Goal: Information Seeking & Learning: Learn about a topic

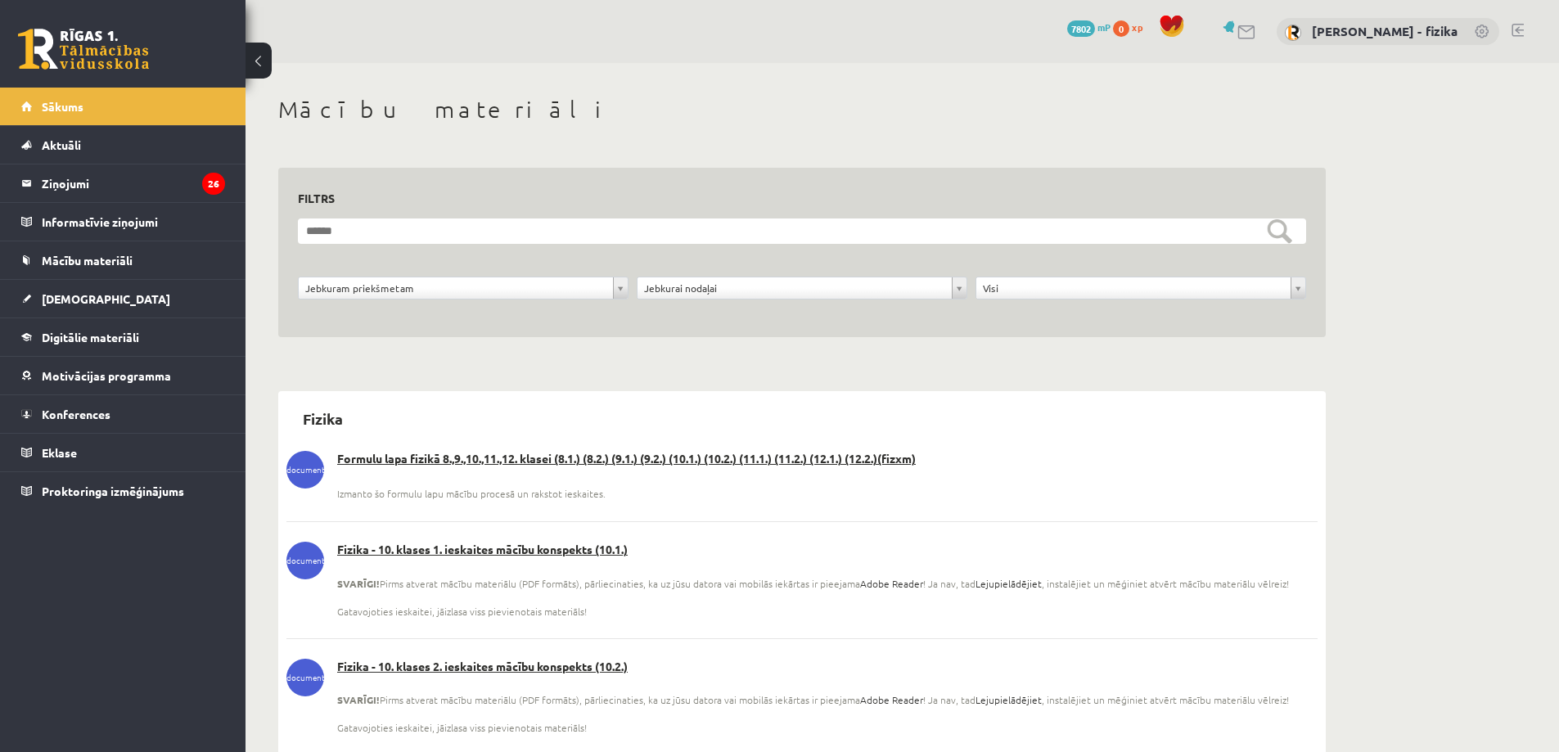
click at [109, 308] on link "[DEMOGRAPHIC_DATA]" at bounding box center [123, 299] width 204 height 38
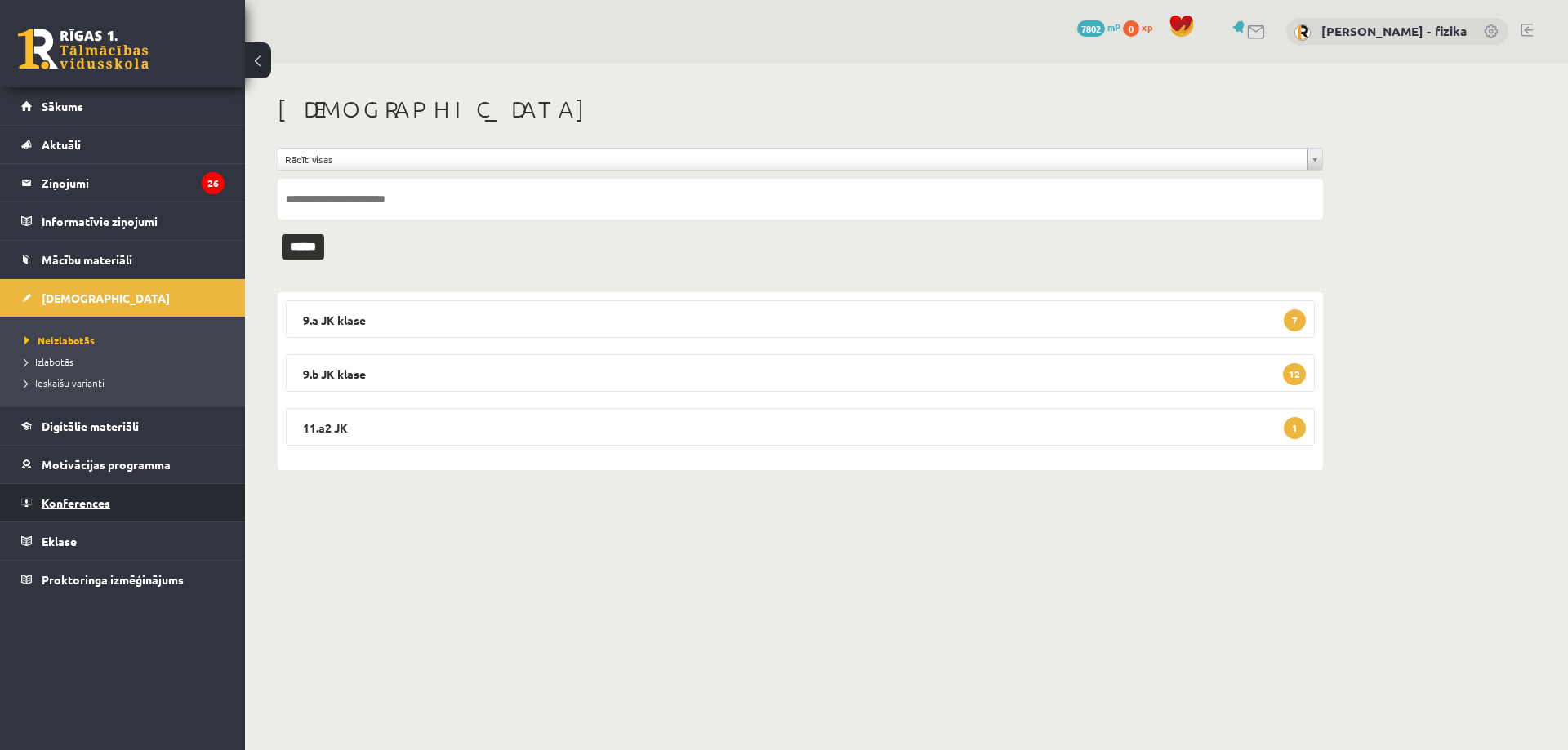
click at [174, 488] on link "Konferences" at bounding box center [123, 503] width 203 height 38
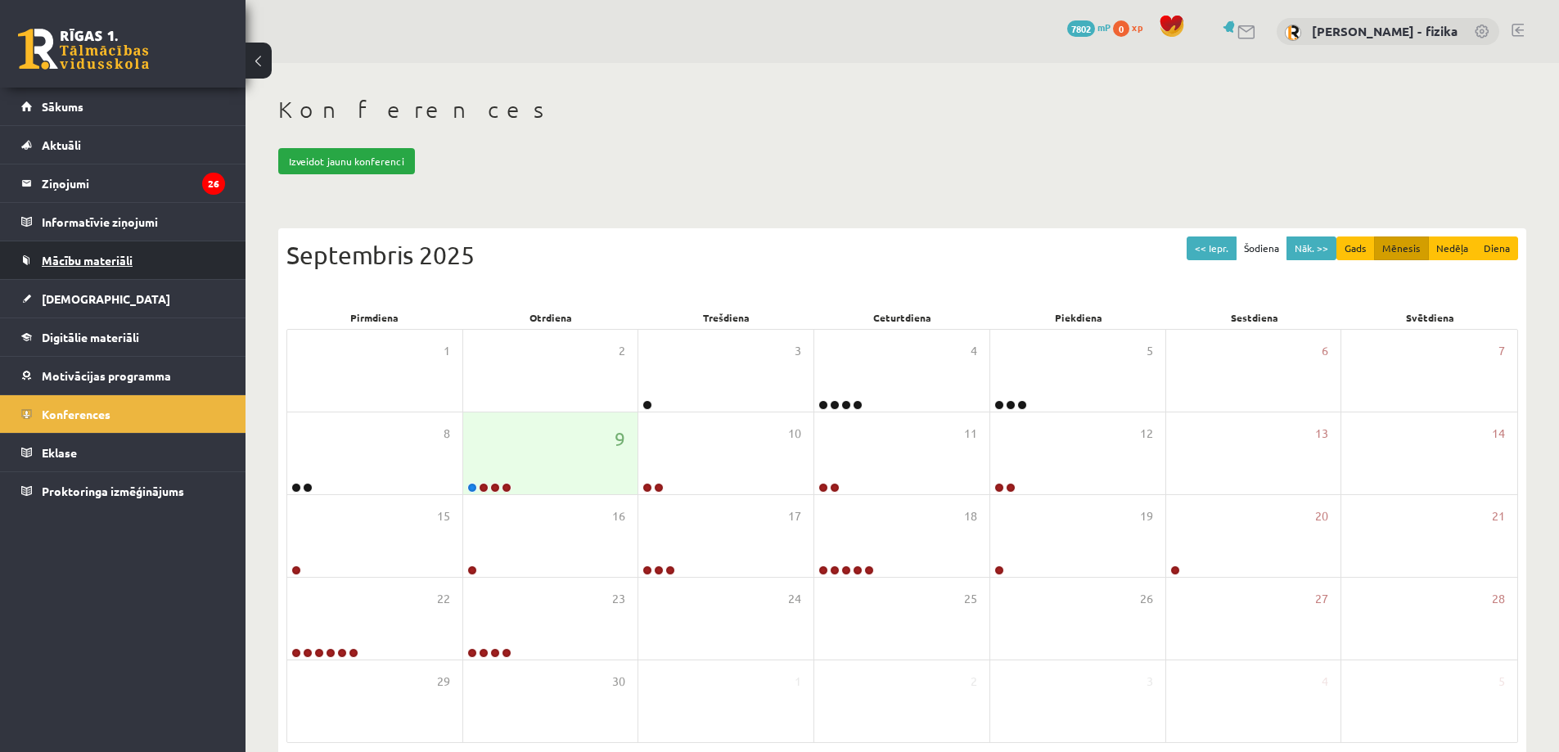
click at [177, 272] on link "Mācību materiāli" at bounding box center [123, 260] width 204 height 38
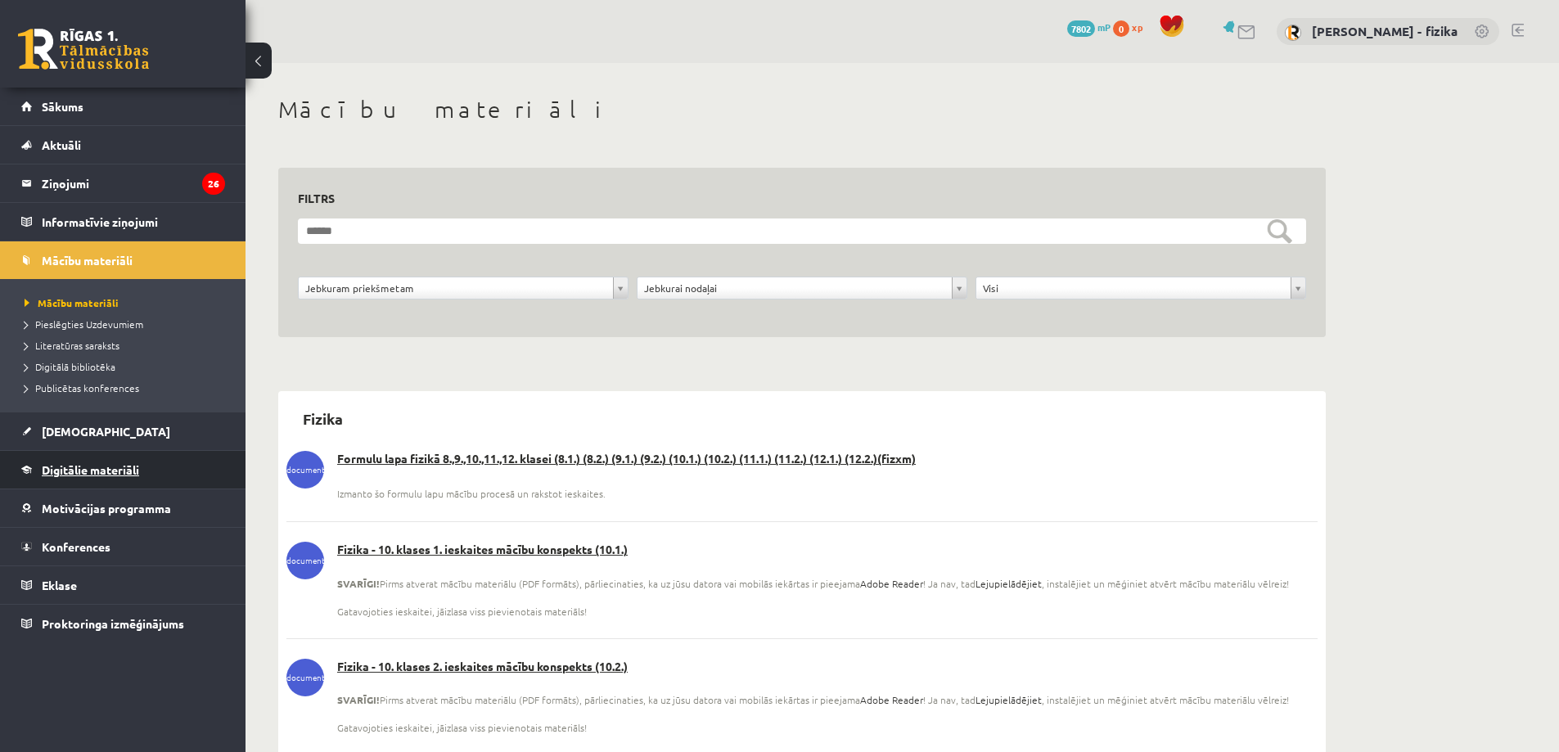
click at [169, 466] on link "Digitālie materiāli" at bounding box center [123, 470] width 204 height 38
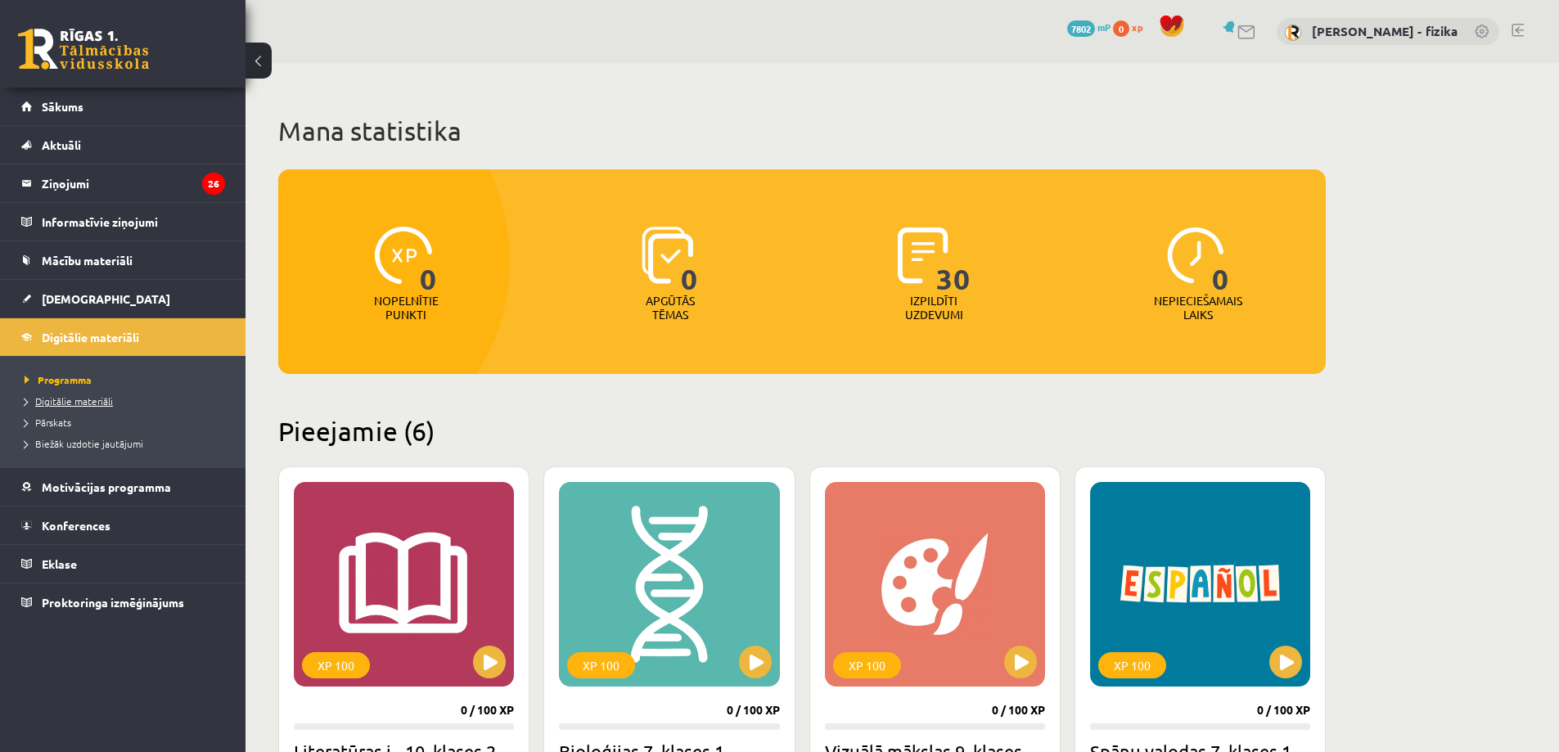
click at [105, 401] on span "Digitālie materiāli" at bounding box center [69, 401] width 88 height 13
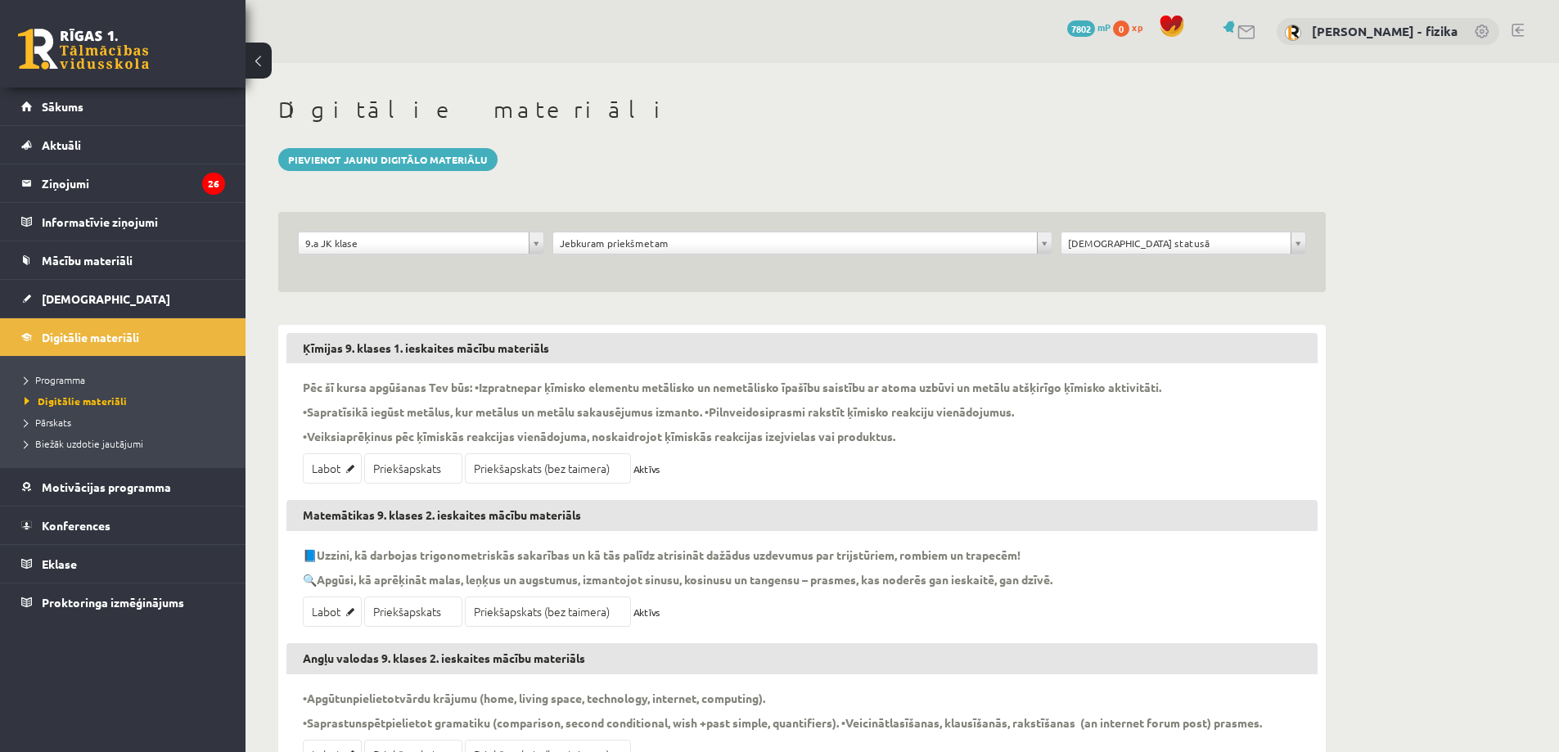
click at [1137, 255] on div "**********" at bounding box center [1184, 247] width 255 height 31
click at [920, 223] on div "**********" at bounding box center [802, 252] width 1048 height 80
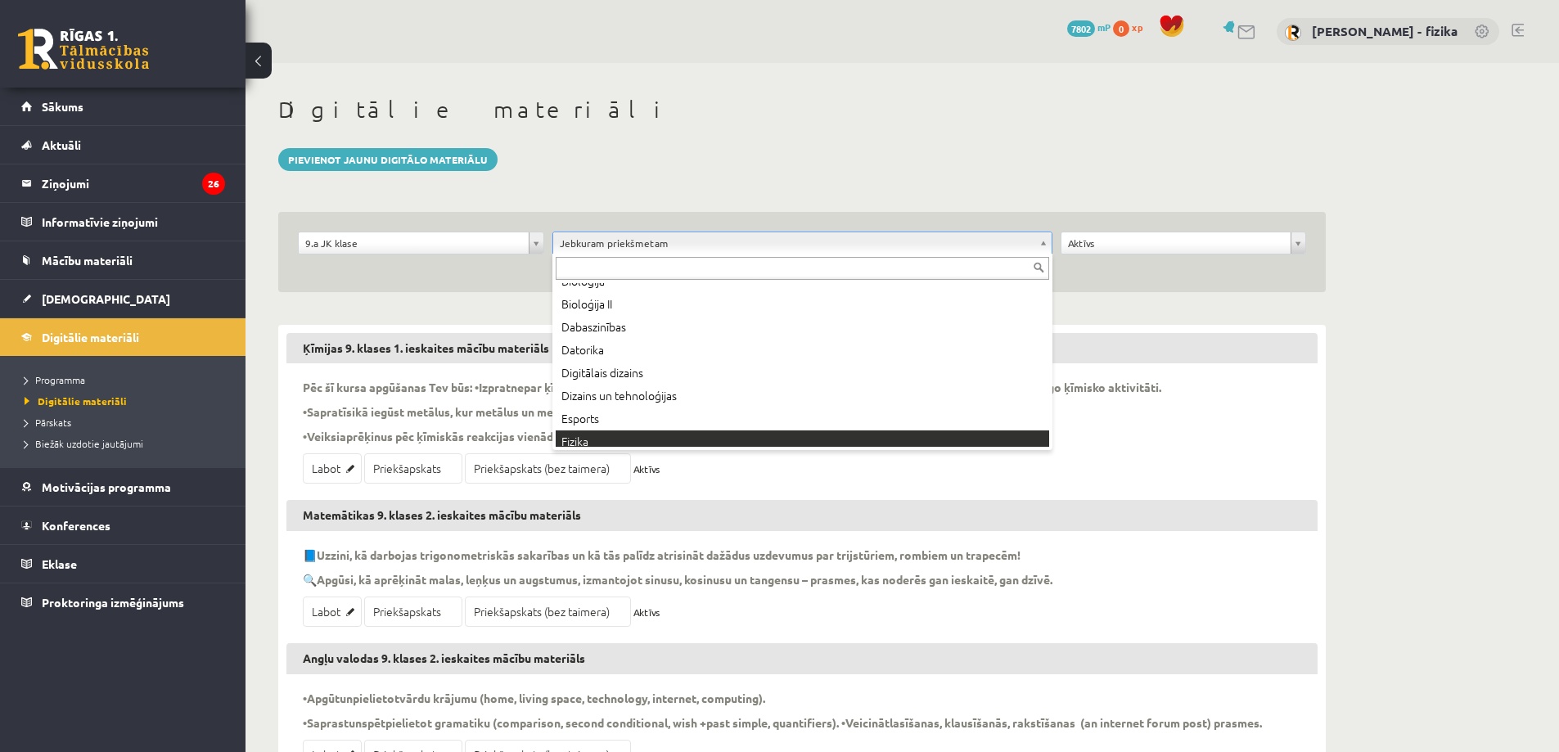
scroll to position [88, 0]
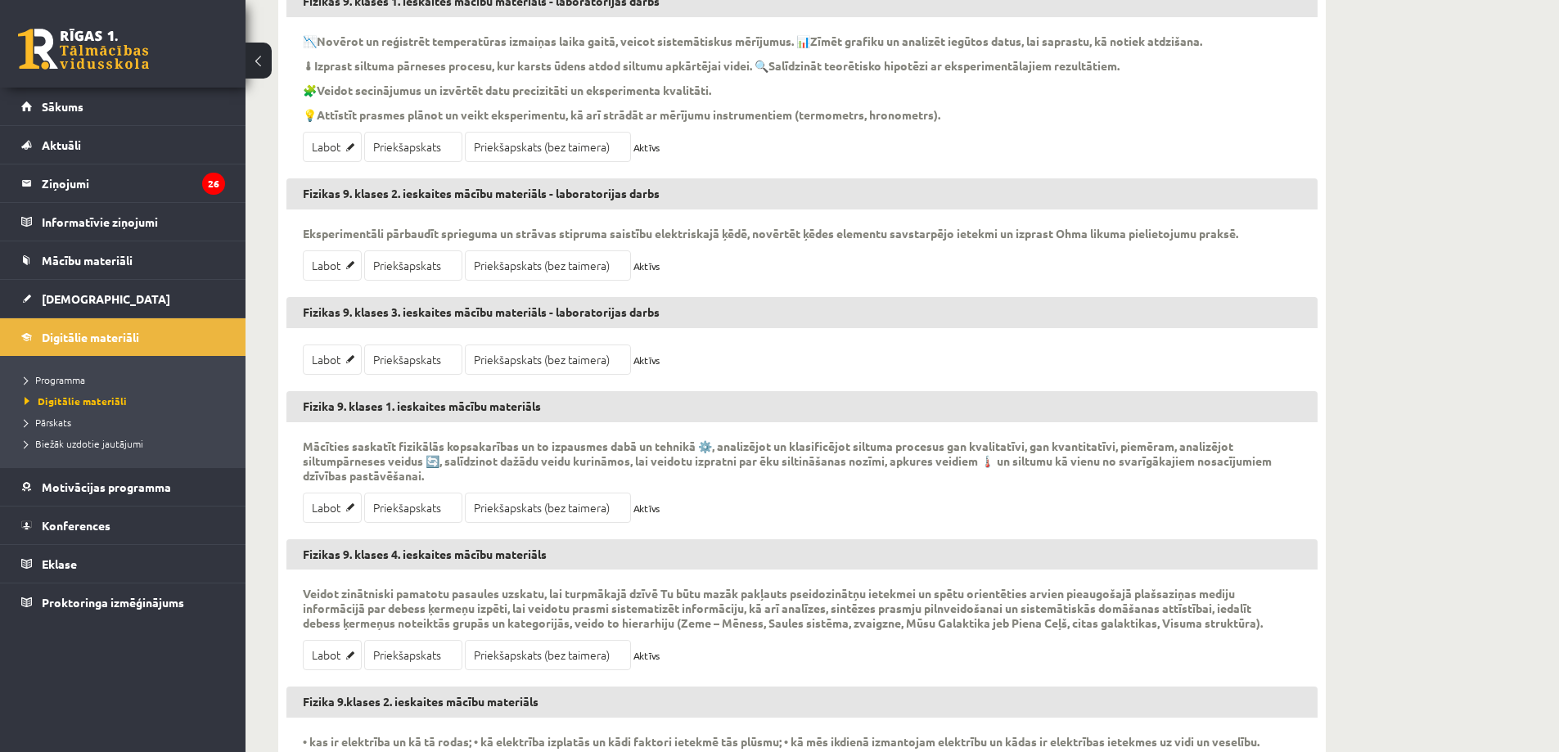
scroll to position [573, 0]
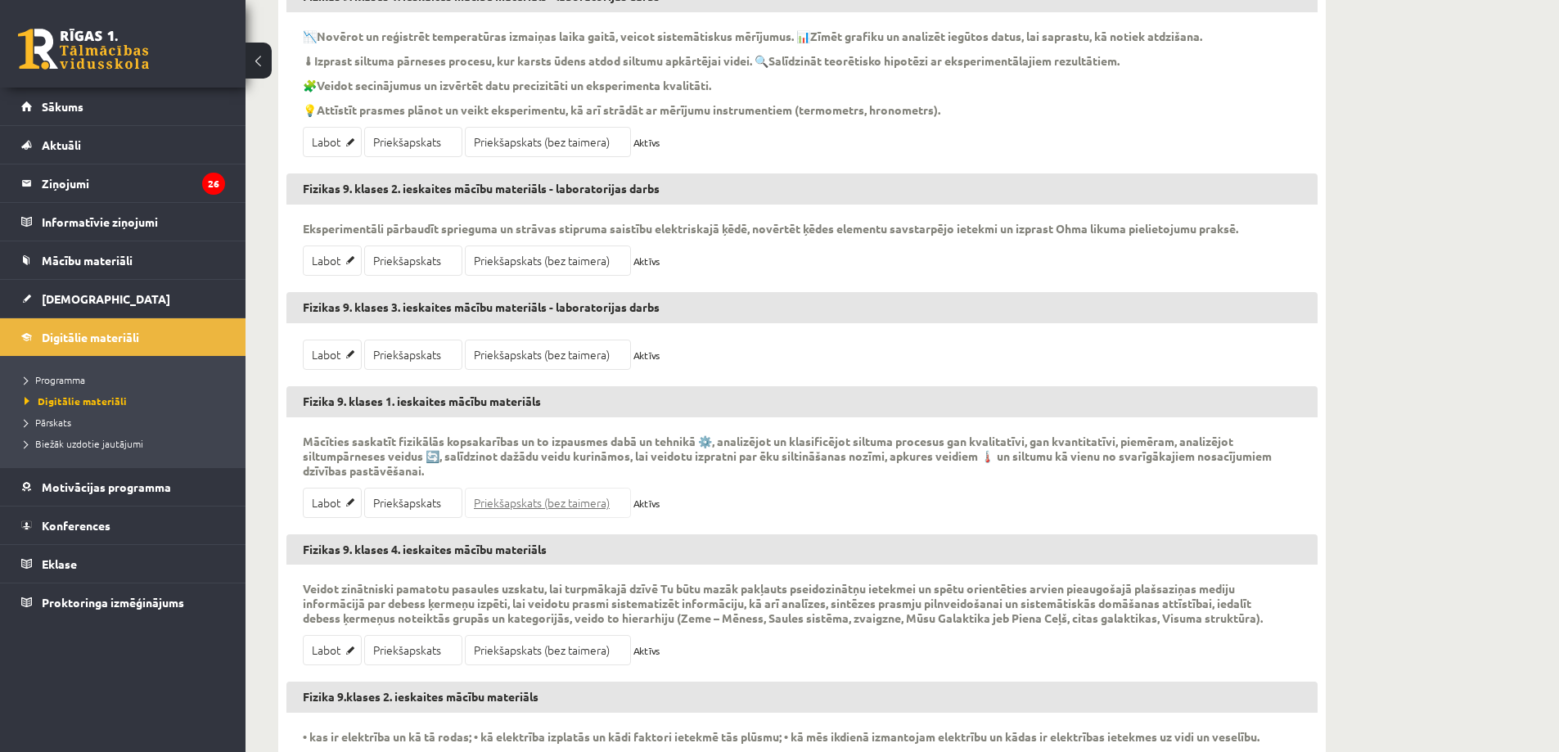
click at [555, 507] on link "Priekšapskats (bez taimera)" at bounding box center [548, 503] width 166 height 30
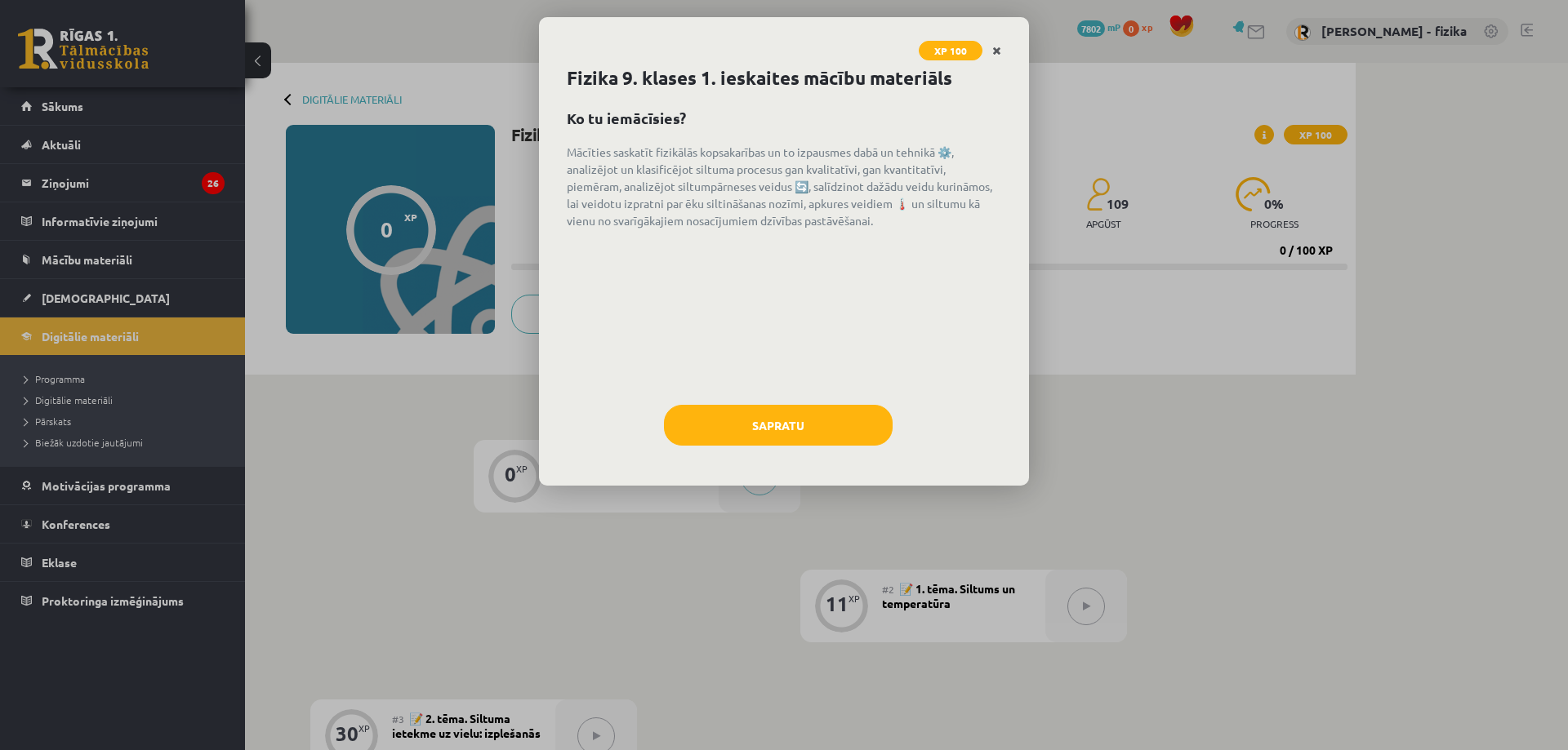
click at [995, 52] on icon "Close" at bounding box center [996, 51] width 9 height 11
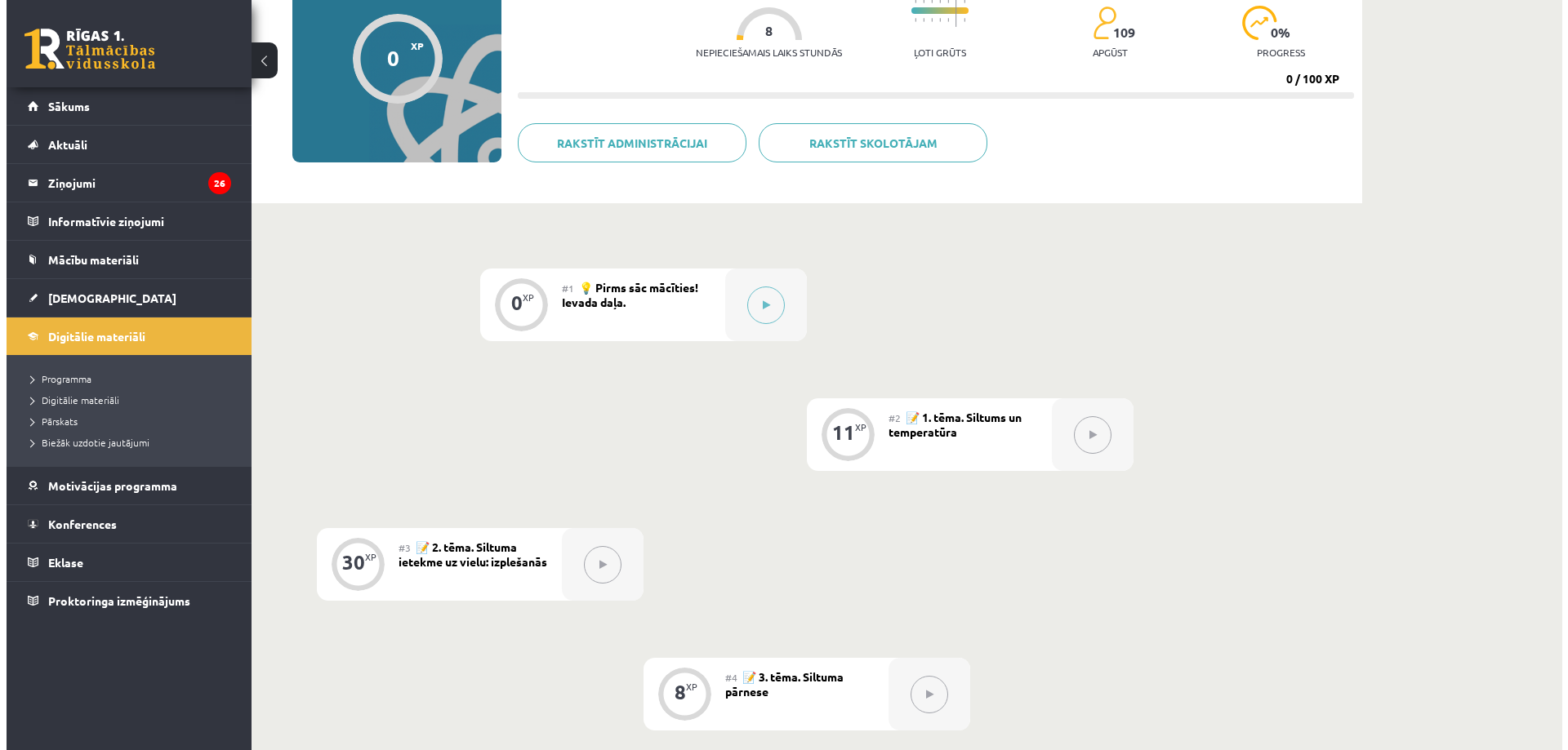
scroll to position [156, 0]
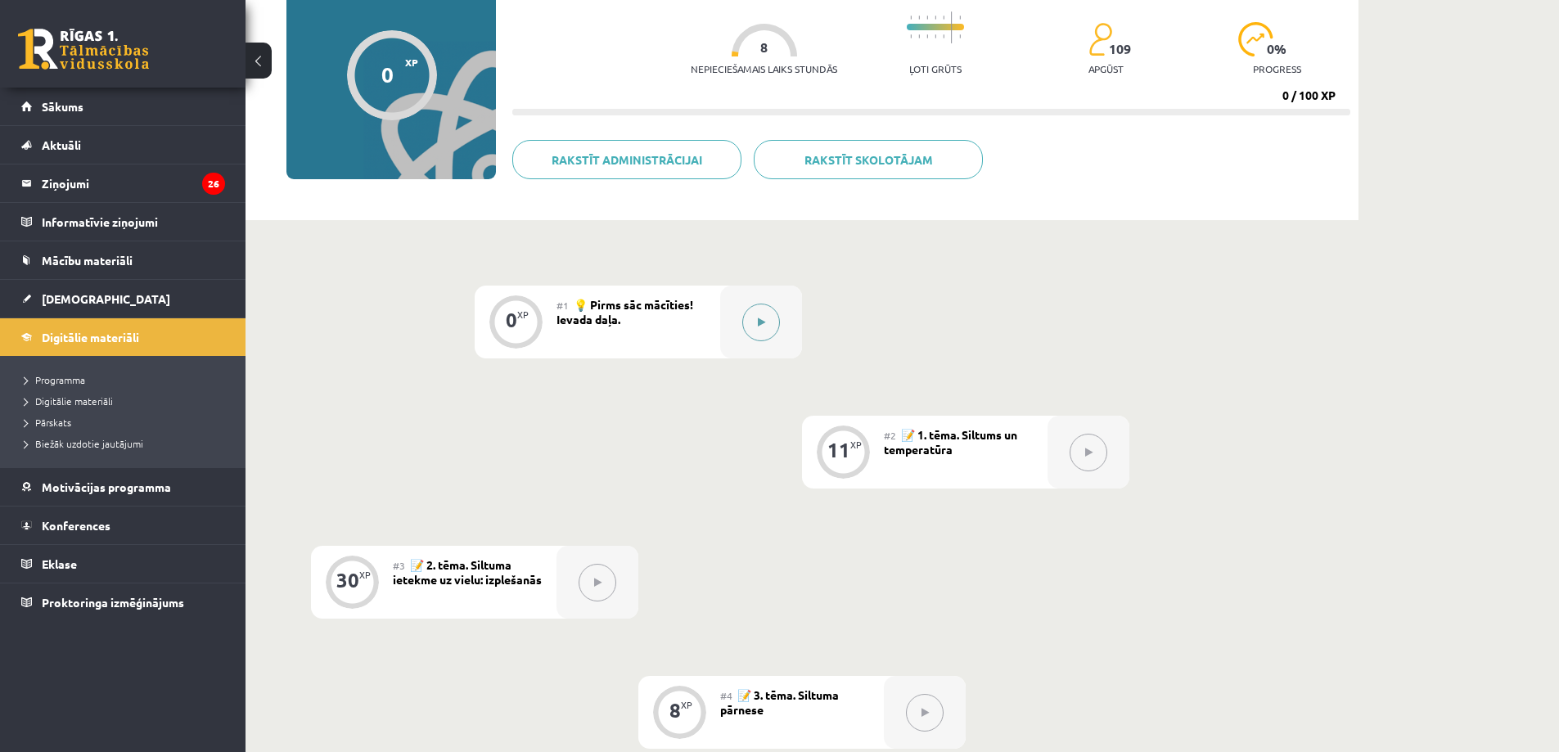
click at [758, 321] on icon at bounding box center [761, 323] width 7 height 10
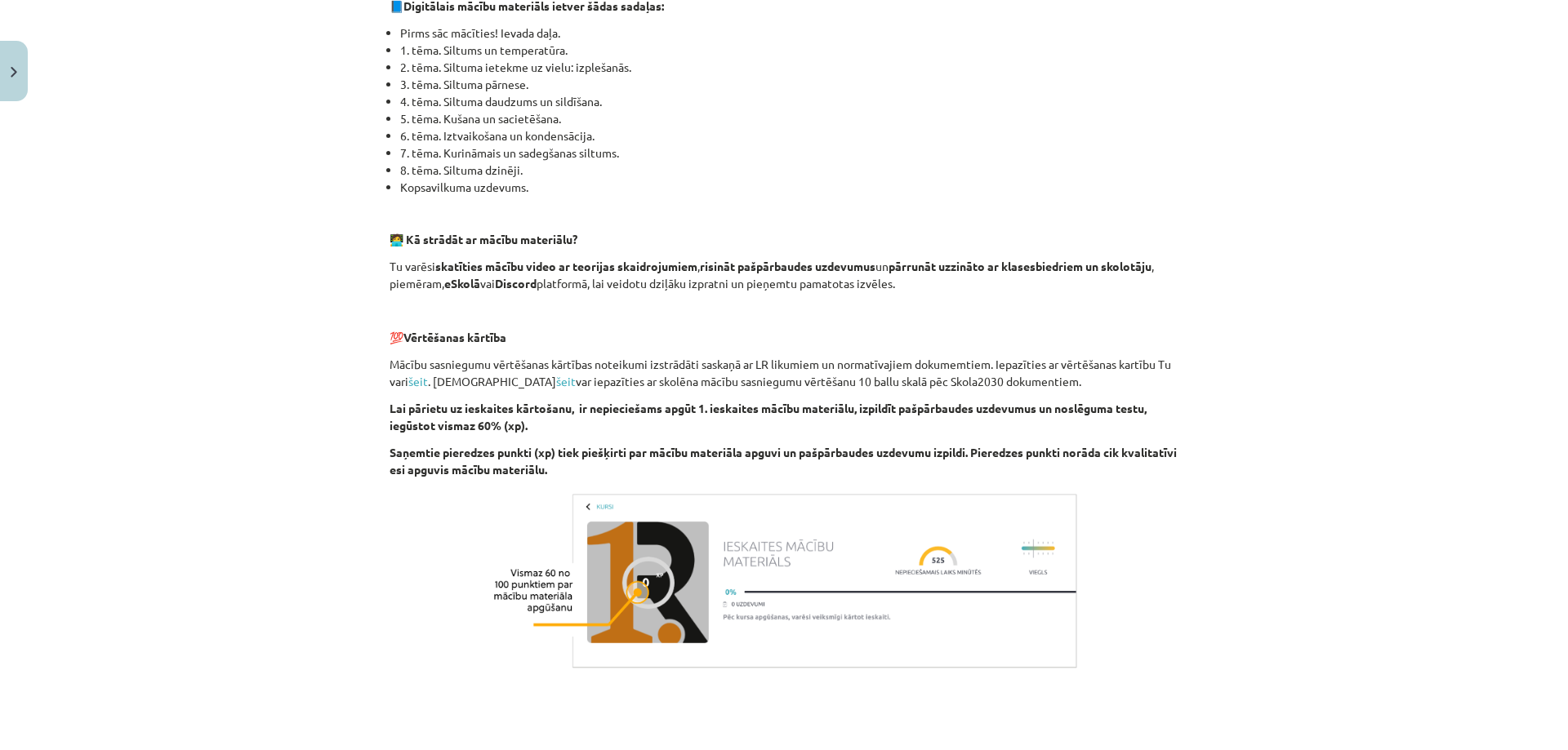
scroll to position [954, 0]
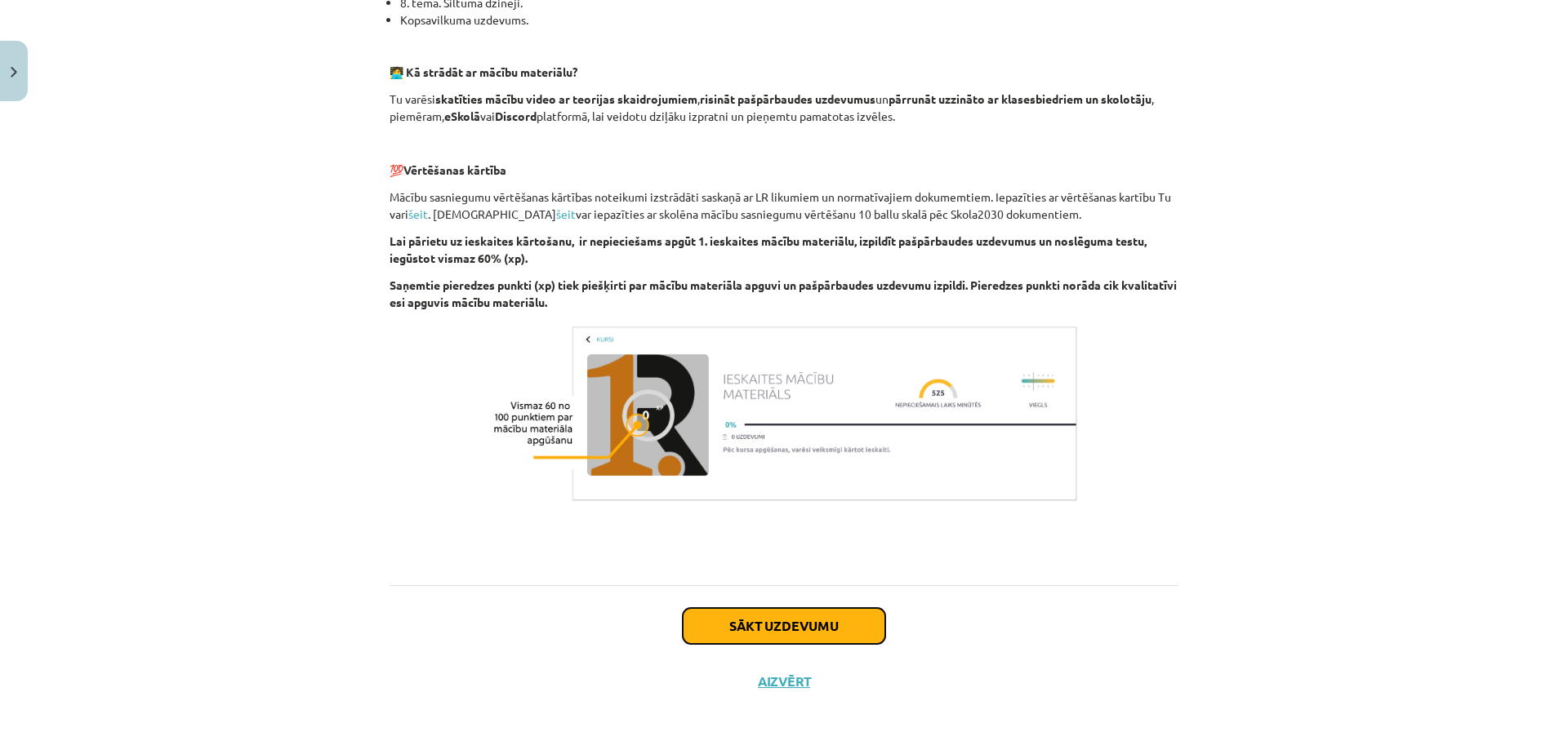
click at [833, 634] on button "Sākt uzdevumu" at bounding box center [783, 626] width 202 height 36
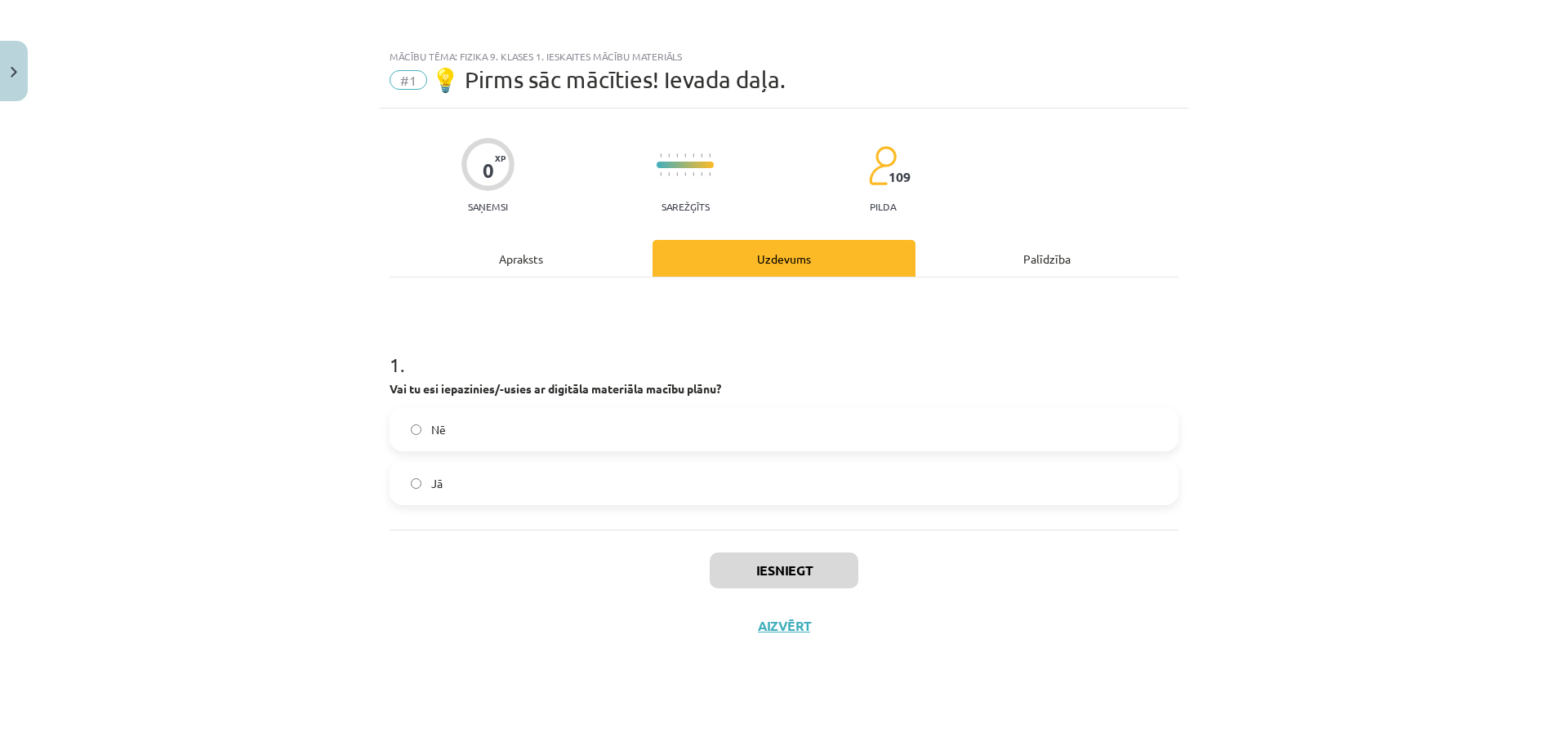
scroll to position [0, 0]
click at [713, 506] on div "1 . Vai tu esi iepazinies/-usies ar digitāla materiāla macību plānu? Nē Jā" at bounding box center [783, 403] width 789 height 252
click at [719, 499] on label "Jā" at bounding box center [783, 483] width 785 height 41
click at [765, 558] on button "Iesniegt" at bounding box center [783, 570] width 149 height 36
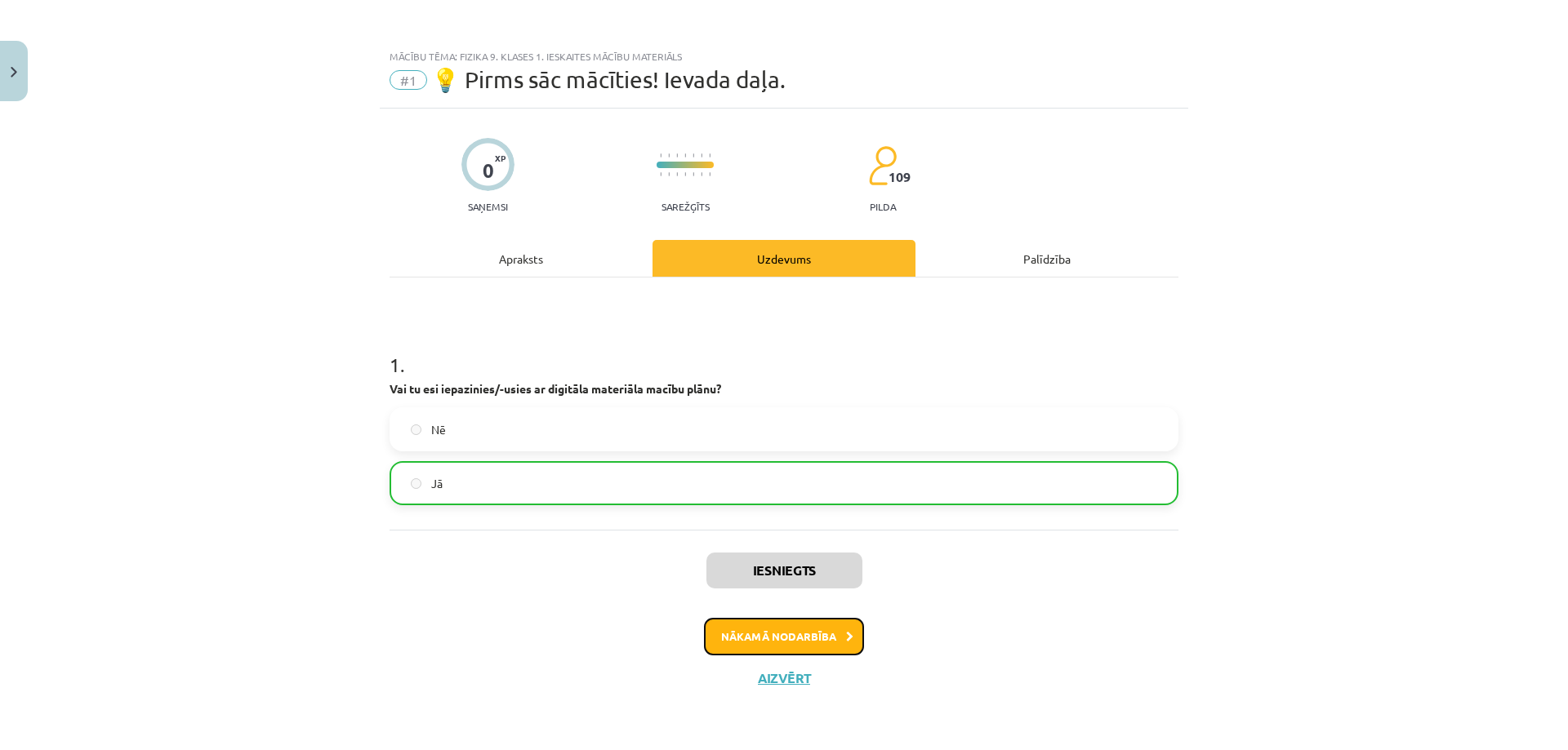
click at [785, 633] on button "Nākamā nodarbība" at bounding box center [784, 637] width 160 height 38
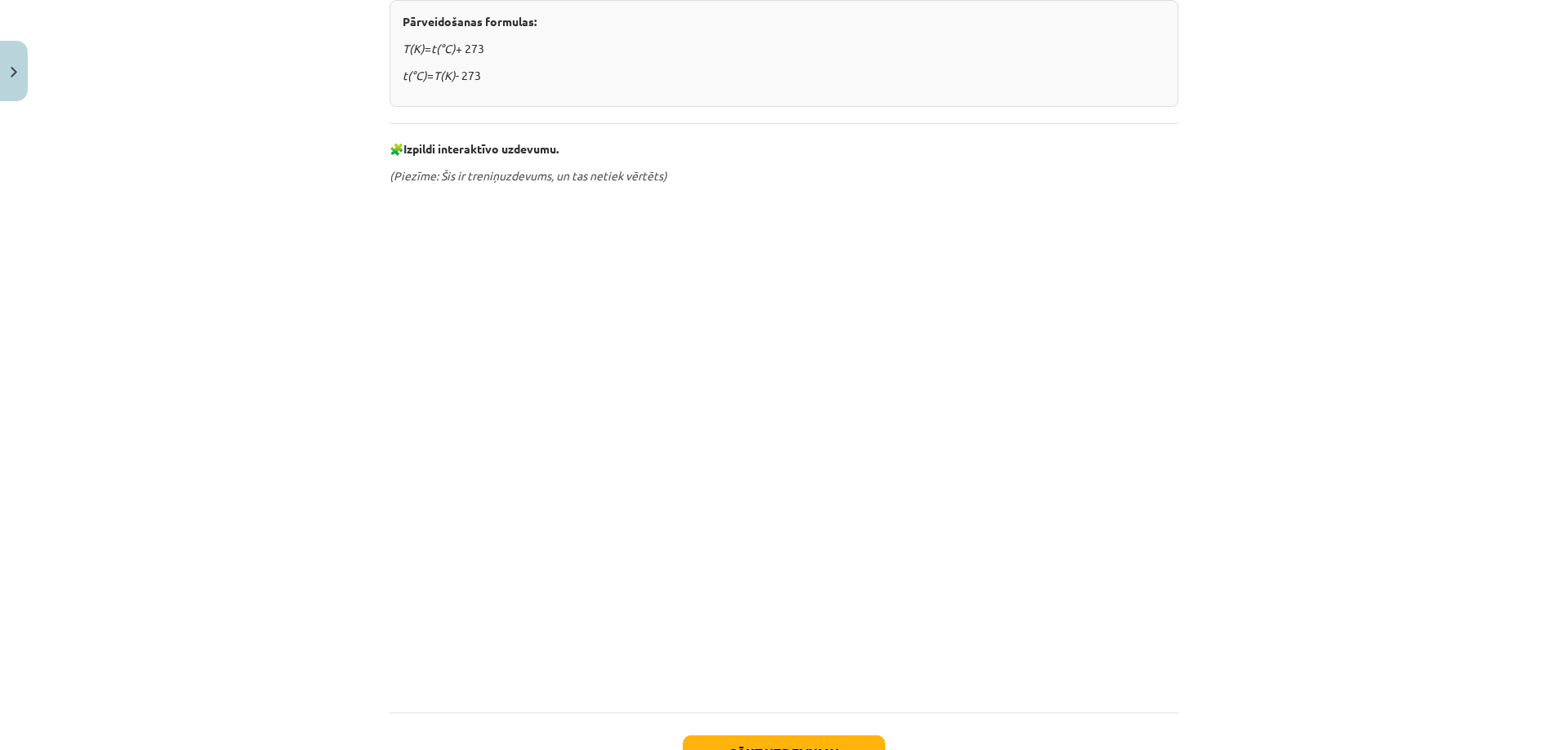
scroll to position [735, 0]
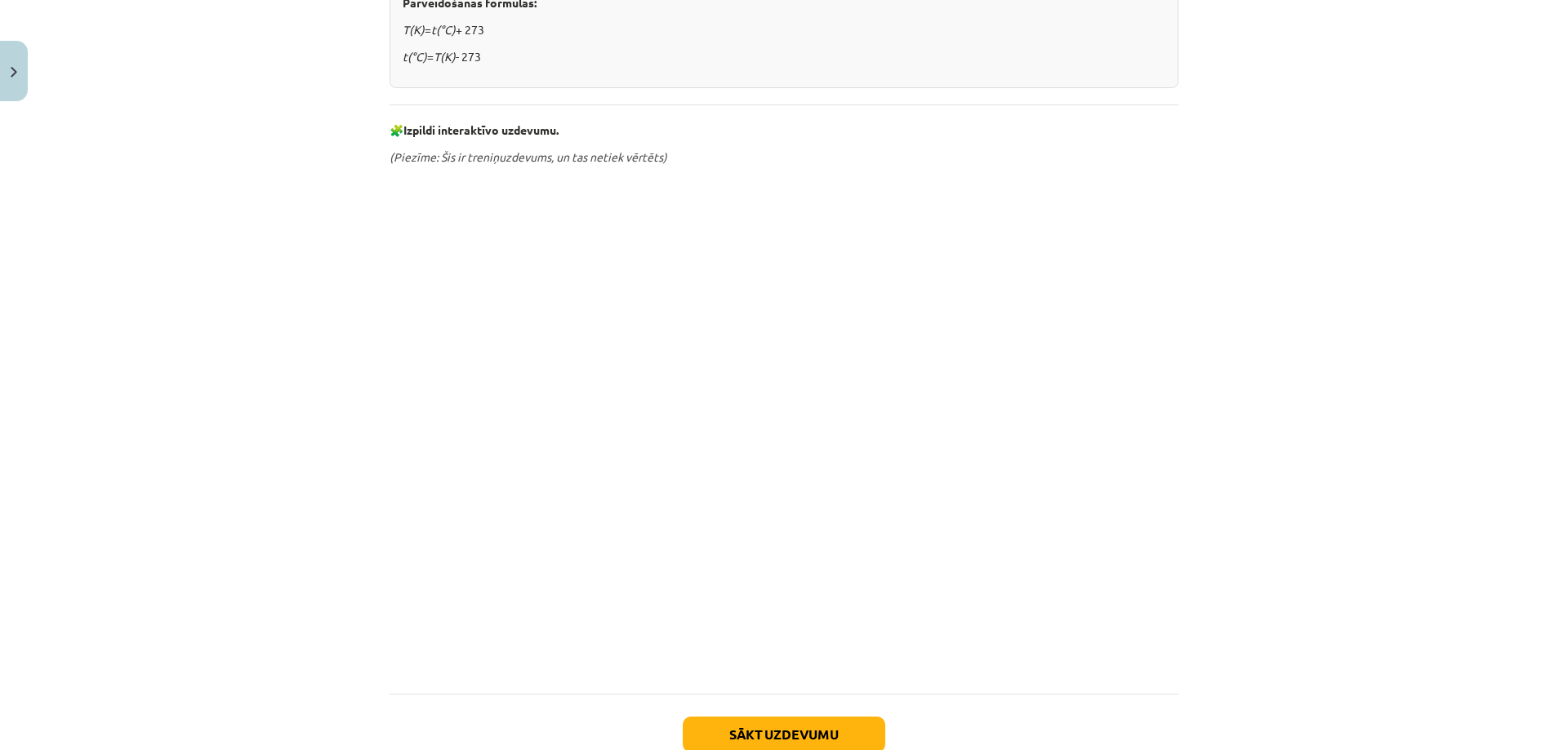
click at [1341, 294] on div "Mācību tēma: Fizika 9. klases 1. ieskaites mācību materiāls #2 📝 1. tēma. Siltu…" at bounding box center [784, 375] width 1568 height 750
click at [1349, 294] on div "Mācību tēma: Fizika 9. klases 1. ieskaites mācību materiāls #2 📝 1. tēma. Siltu…" at bounding box center [784, 375] width 1568 height 750
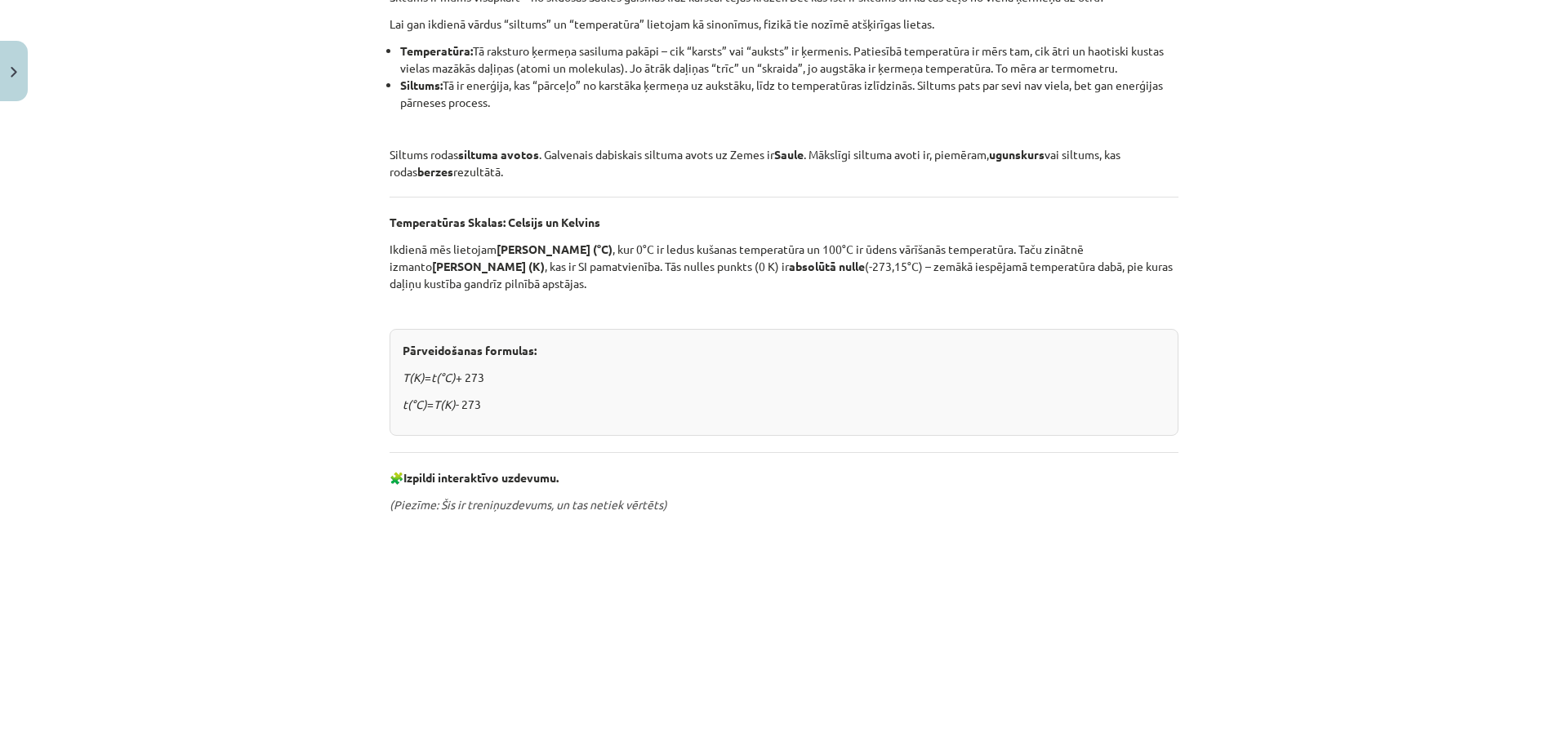
scroll to position [571, 0]
